Goal: Find specific page/section: Find specific page/section

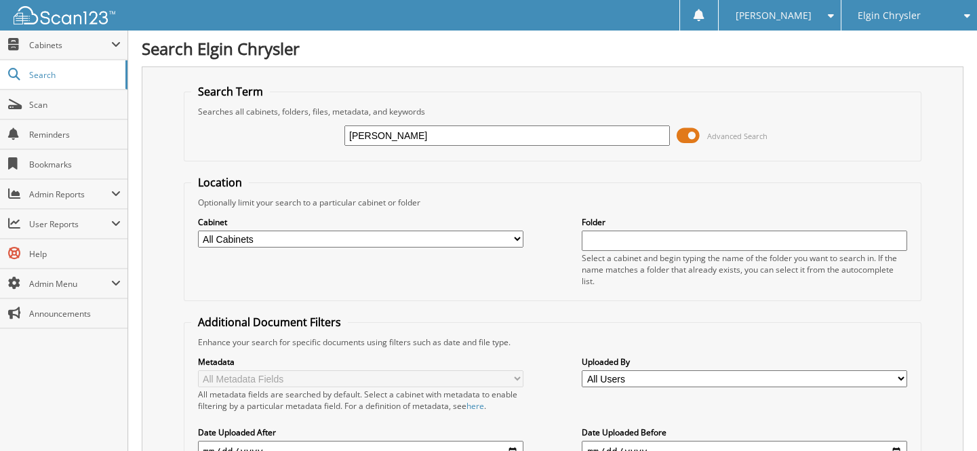
type input "[PERSON_NAME]"
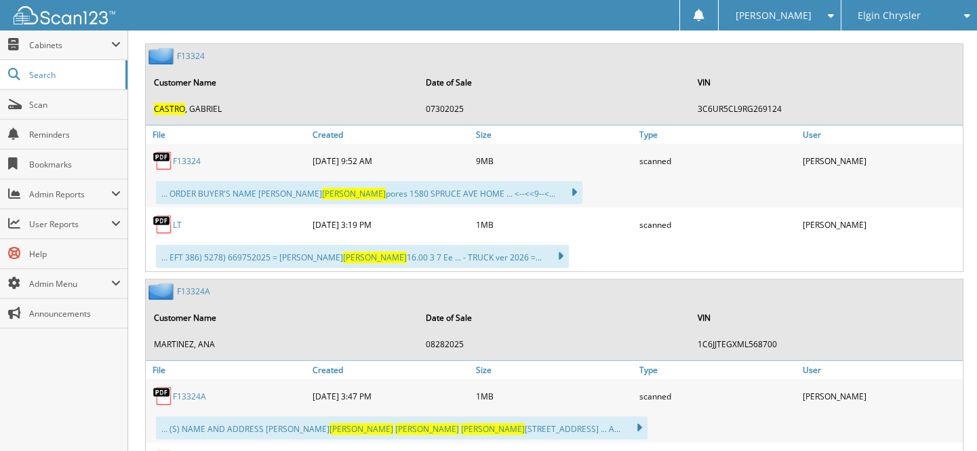
scroll to position [678, 0]
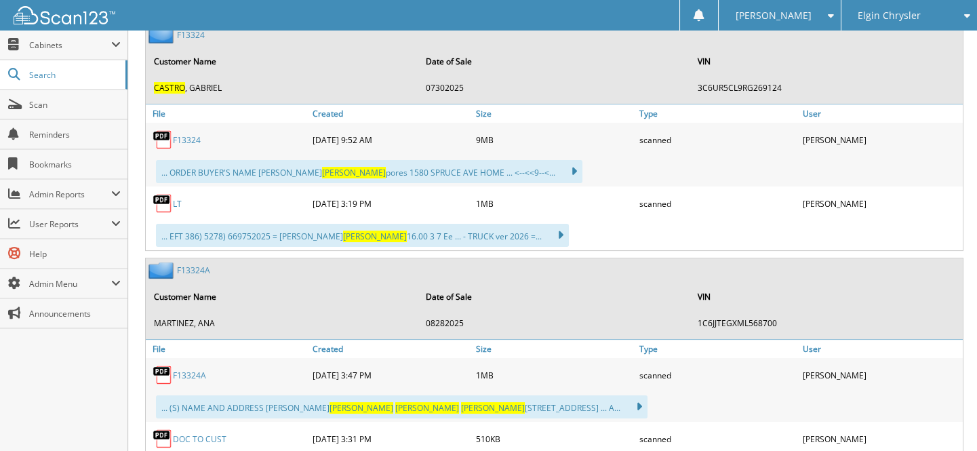
click at [185, 134] on link "F 1 3 3 2 4" at bounding box center [187, 140] width 28 height 12
click at [203, 369] on link "F 1 3 3 2 4 A" at bounding box center [189, 375] width 33 height 12
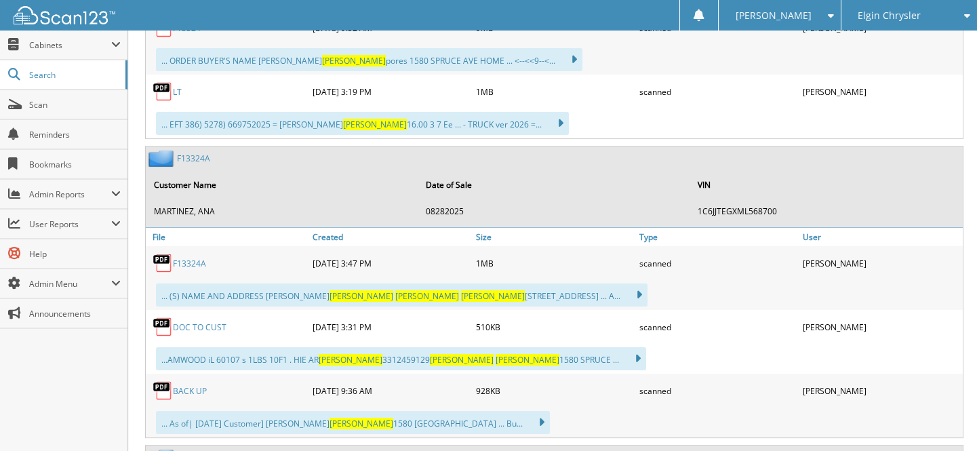
scroll to position [800, 0]
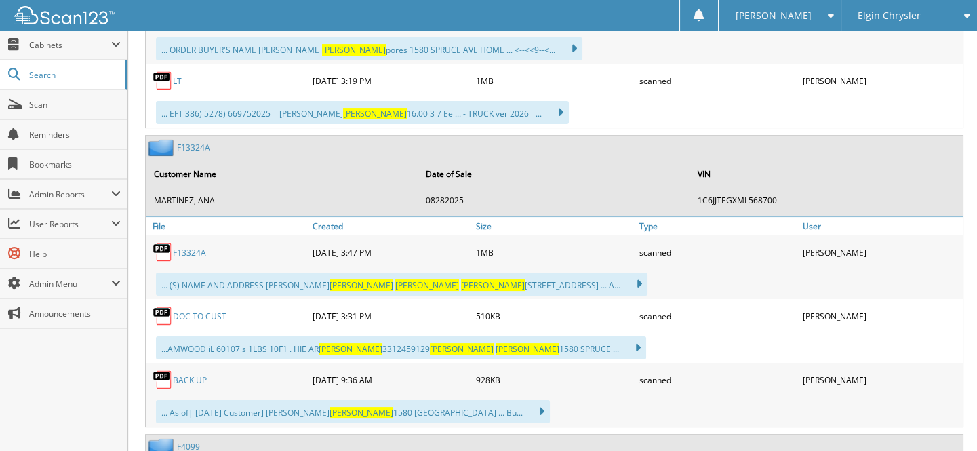
click at [203, 310] on link "D O C T O C U S T" at bounding box center [200, 316] width 54 height 12
click at [50, 110] on link "Scan" at bounding box center [63, 104] width 127 height 29
